Goal: Task Accomplishment & Management: Manage account settings

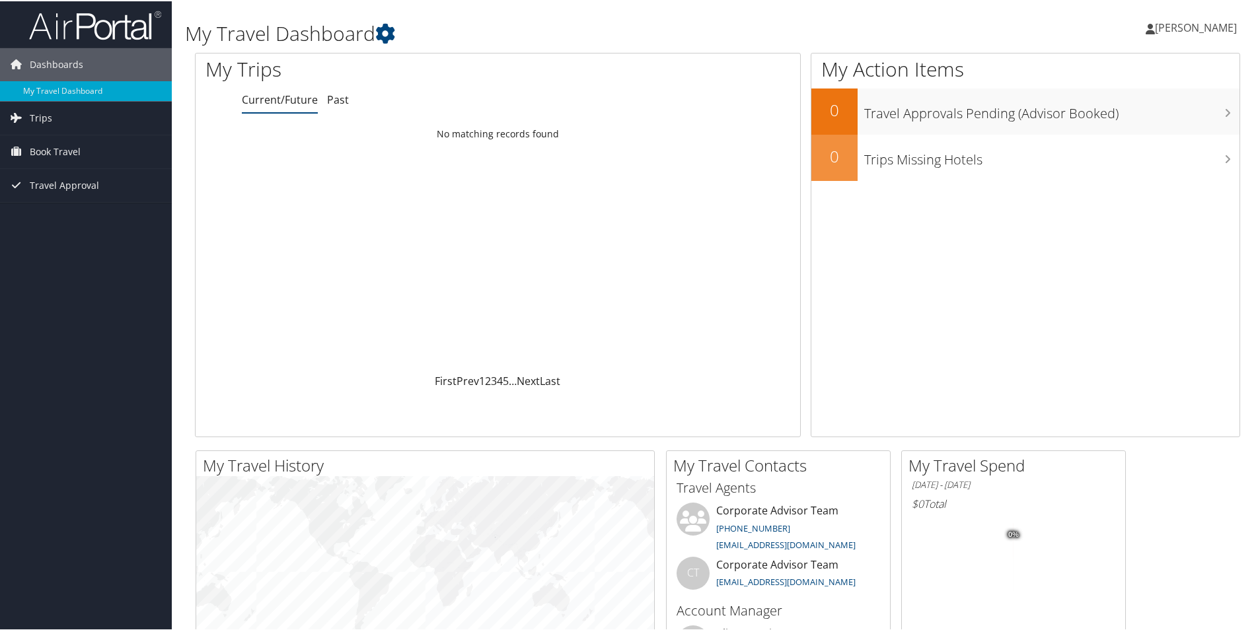
click at [1171, 32] on span "Kimberly Opsahl" at bounding box center [1196, 26] width 82 height 15
click at [1134, 70] on link "My Settings" at bounding box center [1160, 72] width 147 height 22
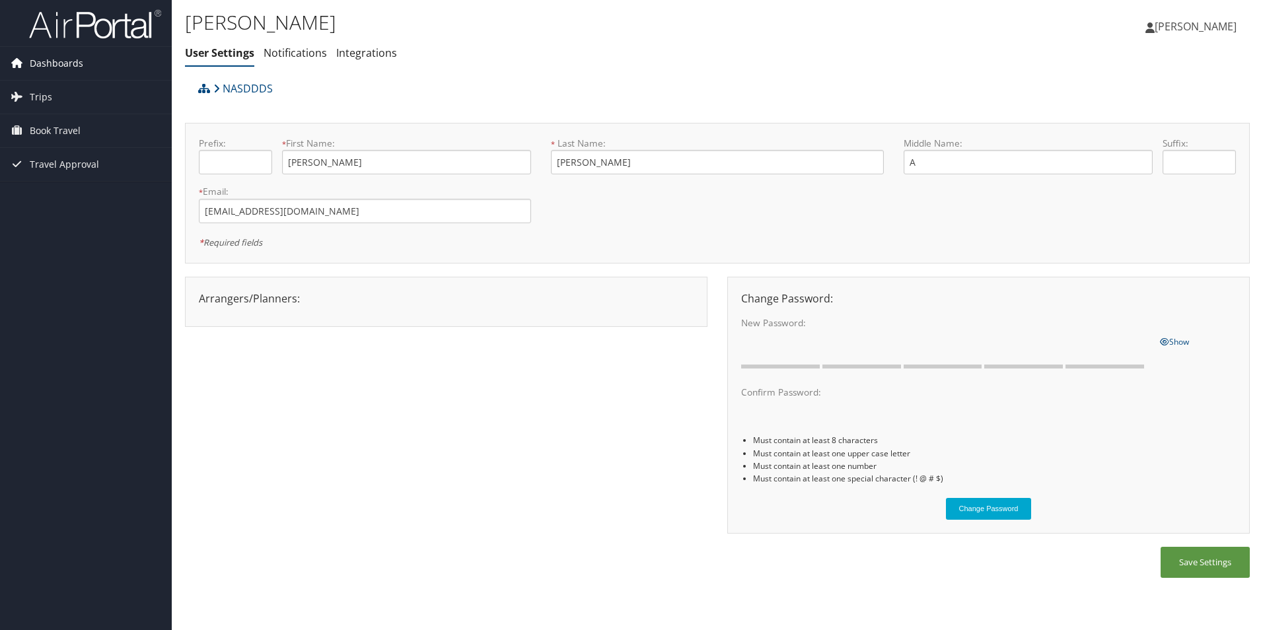
click at [25, 55] on icon at bounding box center [17, 63] width 20 height 20
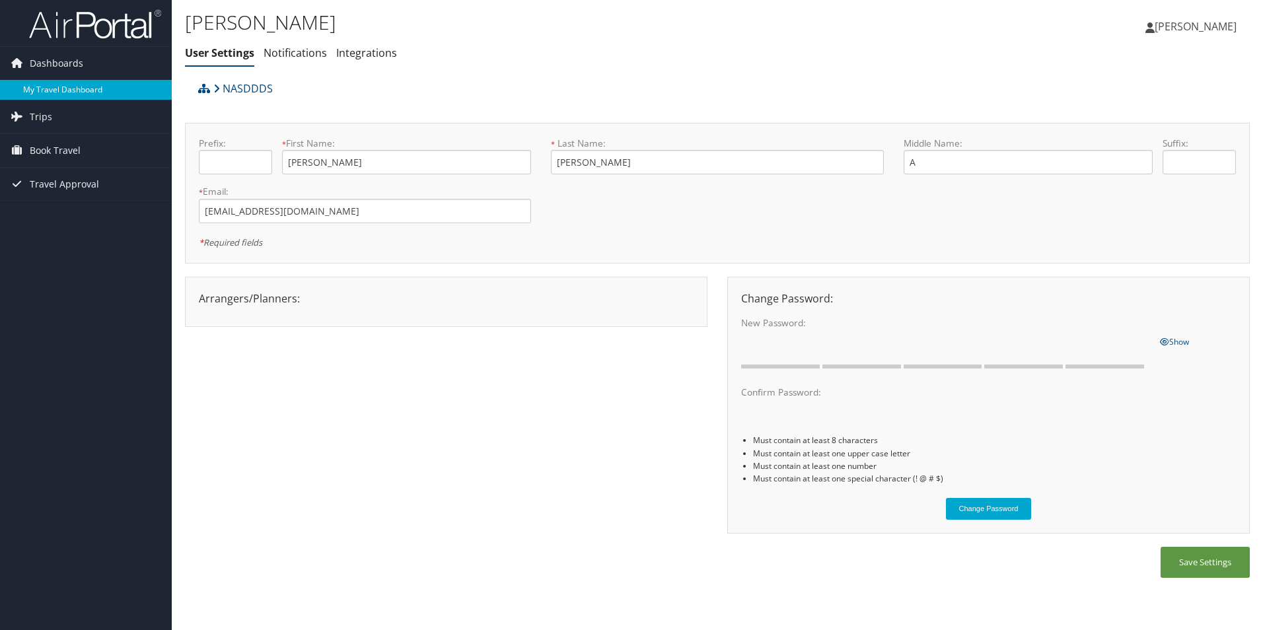
click at [52, 80] on link "My Travel Dashboard" at bounding box center [86, 90] width 172 height 20
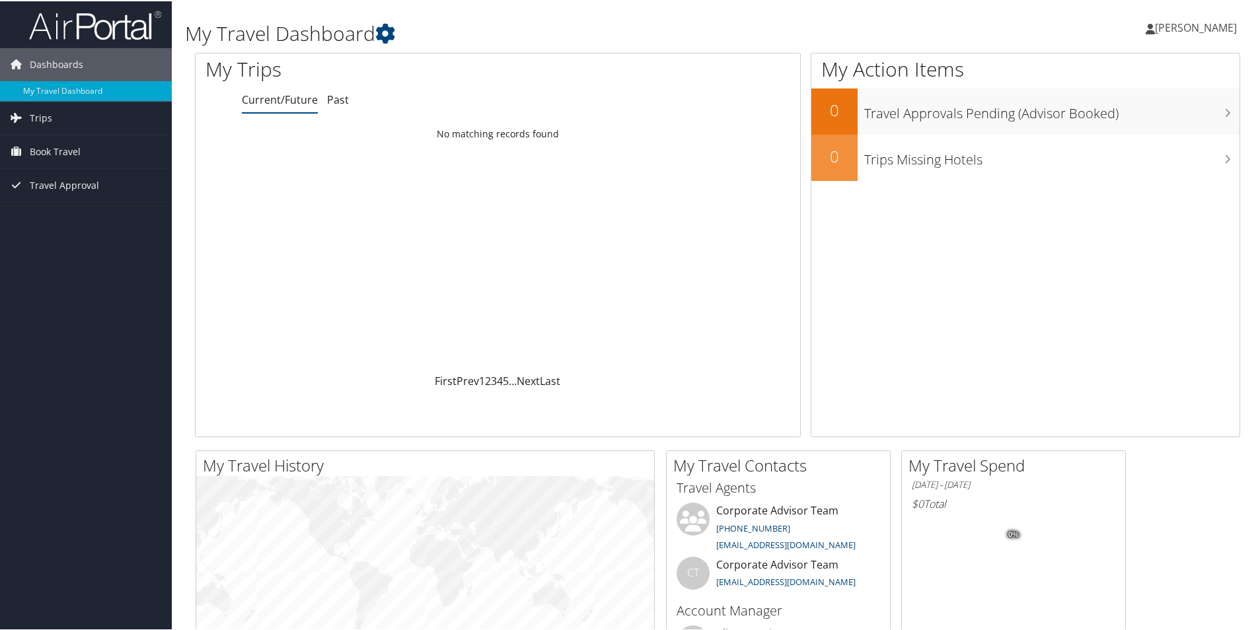
click at [1185, 29] on span "Kimberly Opsahl" at bounding box center [1196, 26] width 82 height 15
click at [1183, 116] on link "View Travel Profile" at bounding box center [1160, 117] width 147 height 22
